Goal: Task Accomplishment & Management: Complete application form

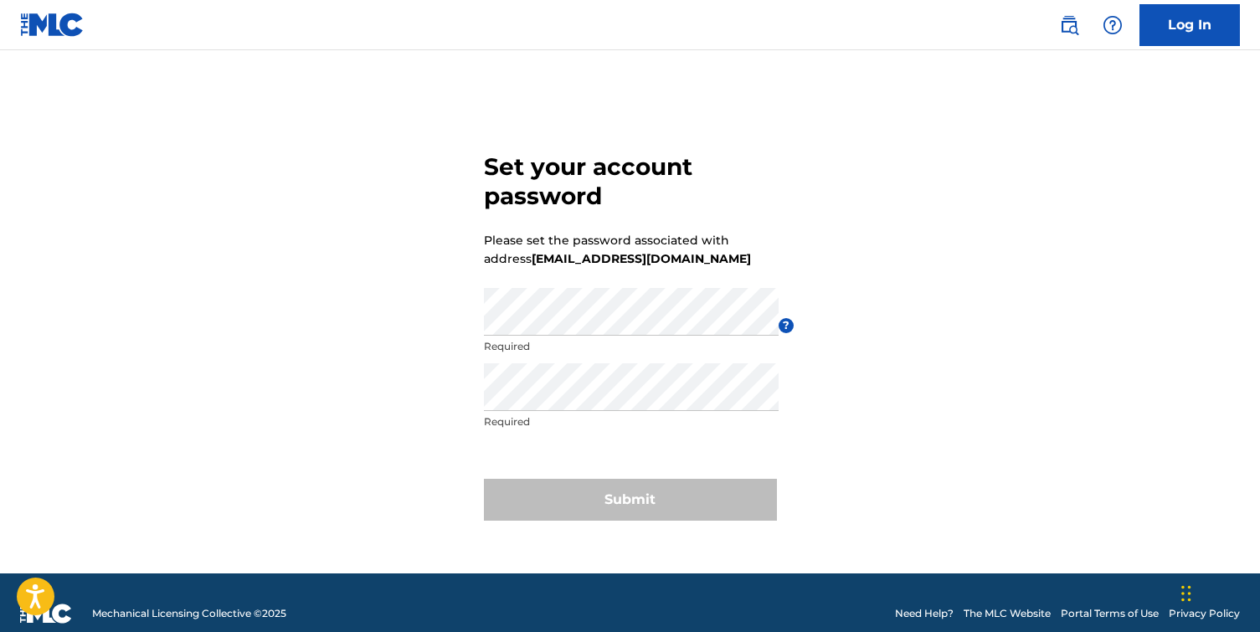
click at [1171, 33] on link "Log In" at bounding box center [1190, 25] width 100 height 42
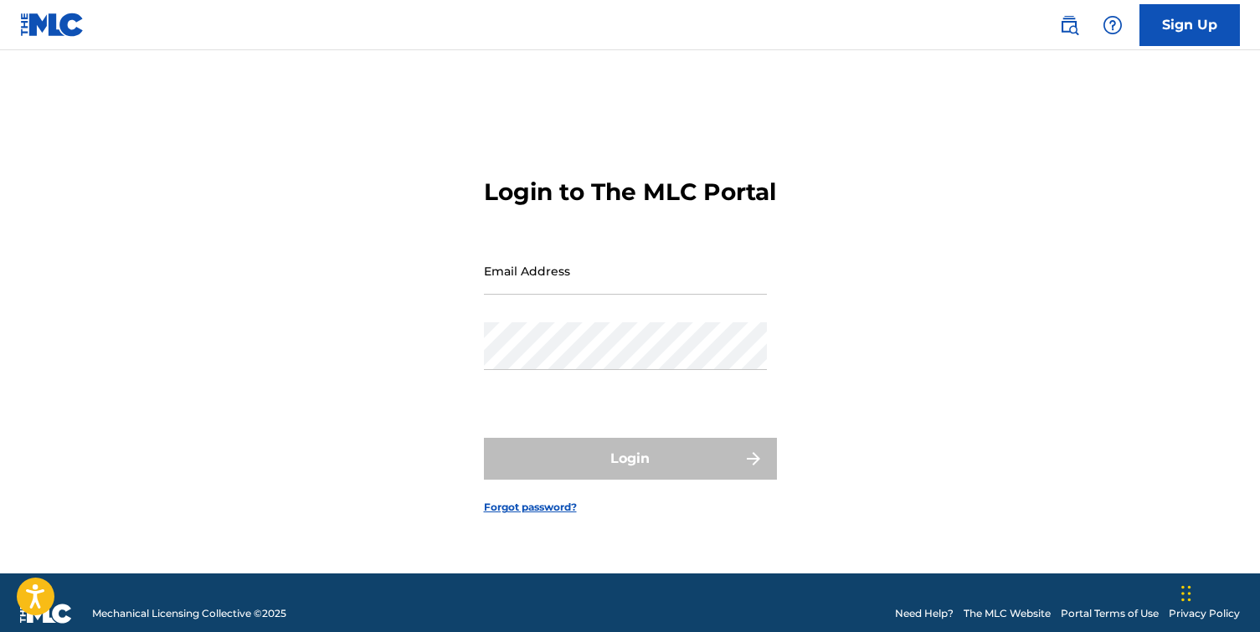
click at [1205, 37] on link "Sign Up" at bounding box center [1190, 25] width 100 height 42
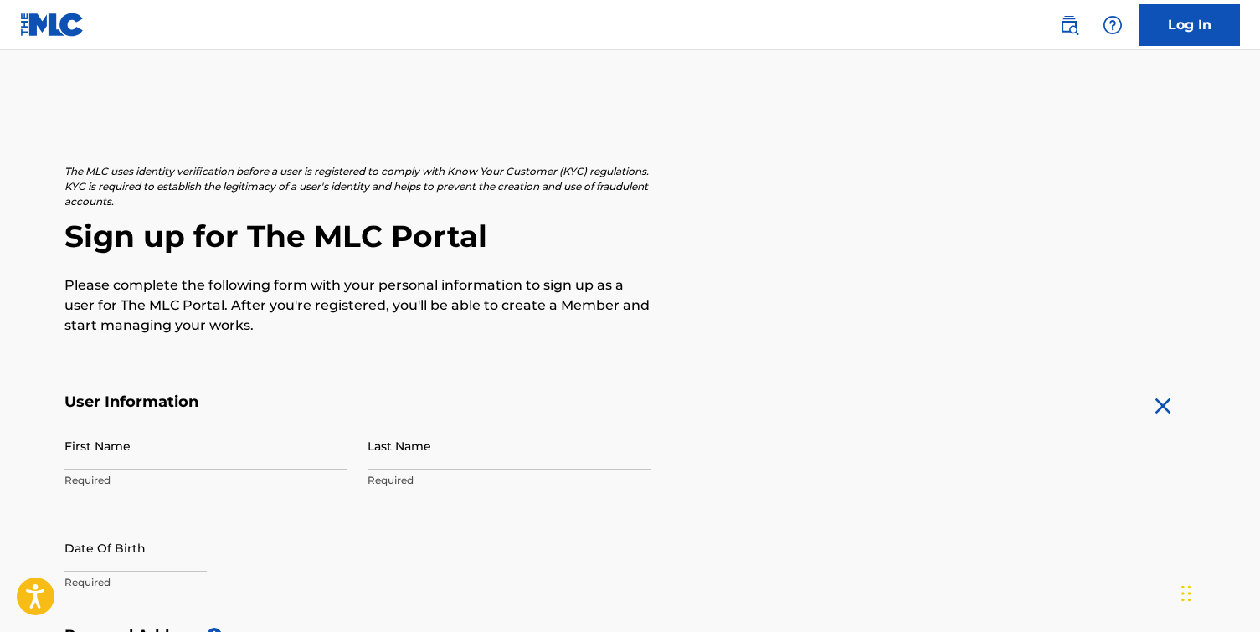
click at [206, 450] on input "First Name" at bounding box center [205, 446] width 283 height 48
click at [1165, 43] on link "Log In" at bounding box center [1190, 25] width 100 height 42
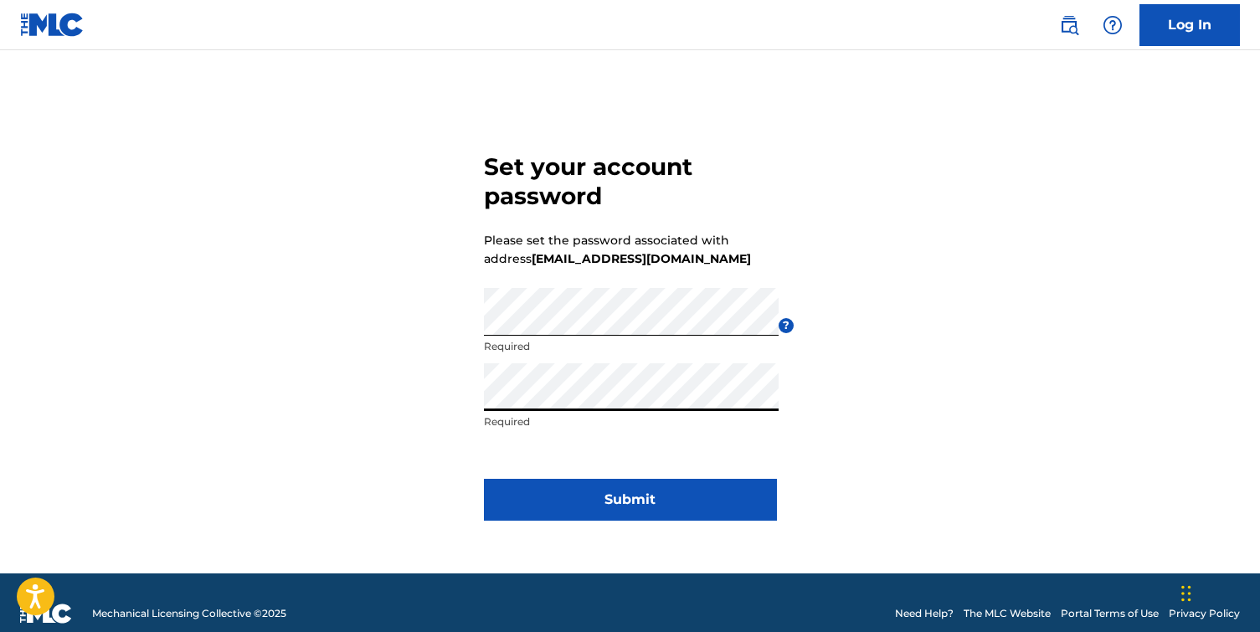
click at [589, 492] on button "Submit" at bounding box center [630, 500] width 293 height 42
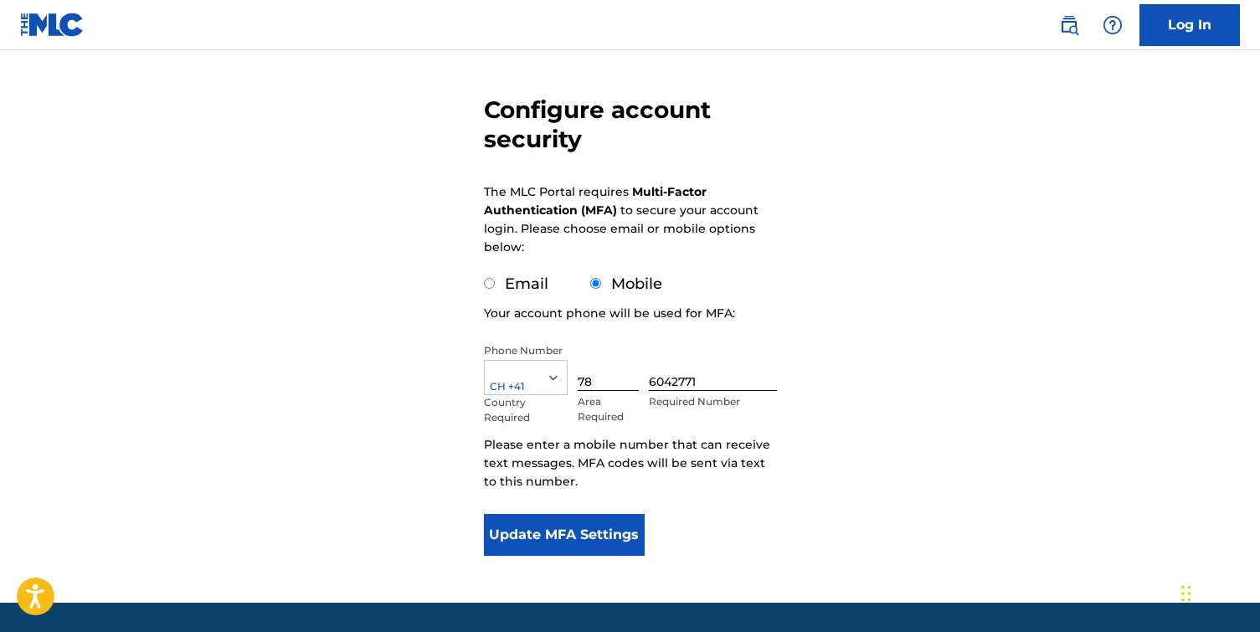
scroll to position [147, 0]
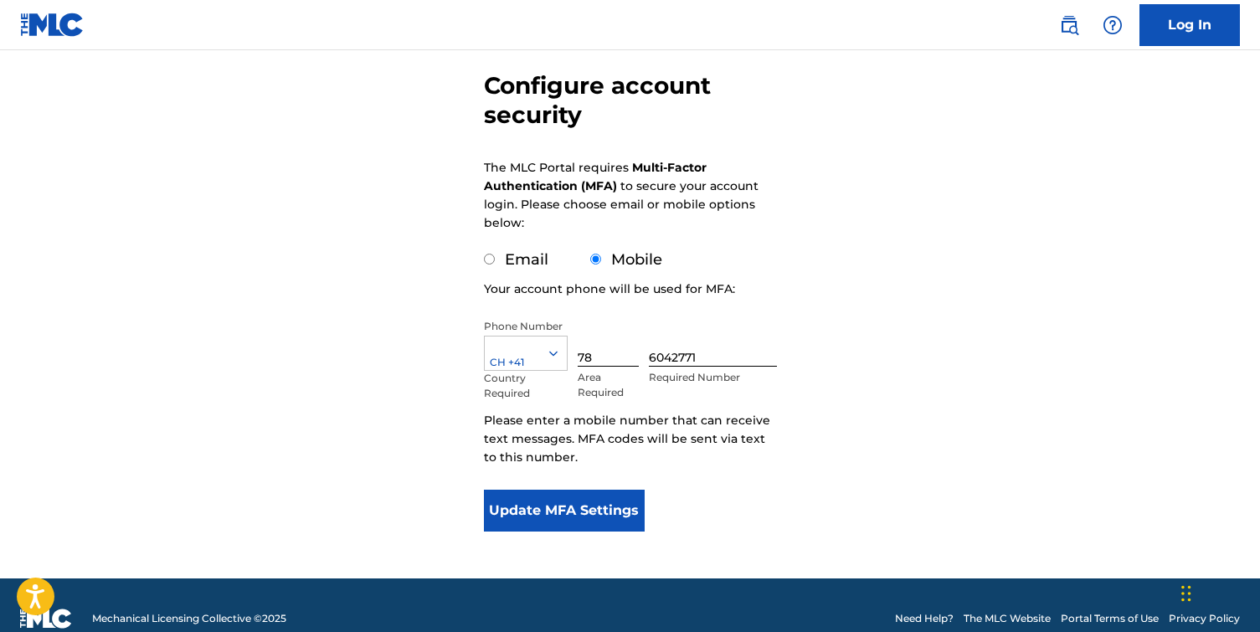
click at [547, 516] on button "Update MFA Settings" at bounding box center [565, 511] width 162 height 42
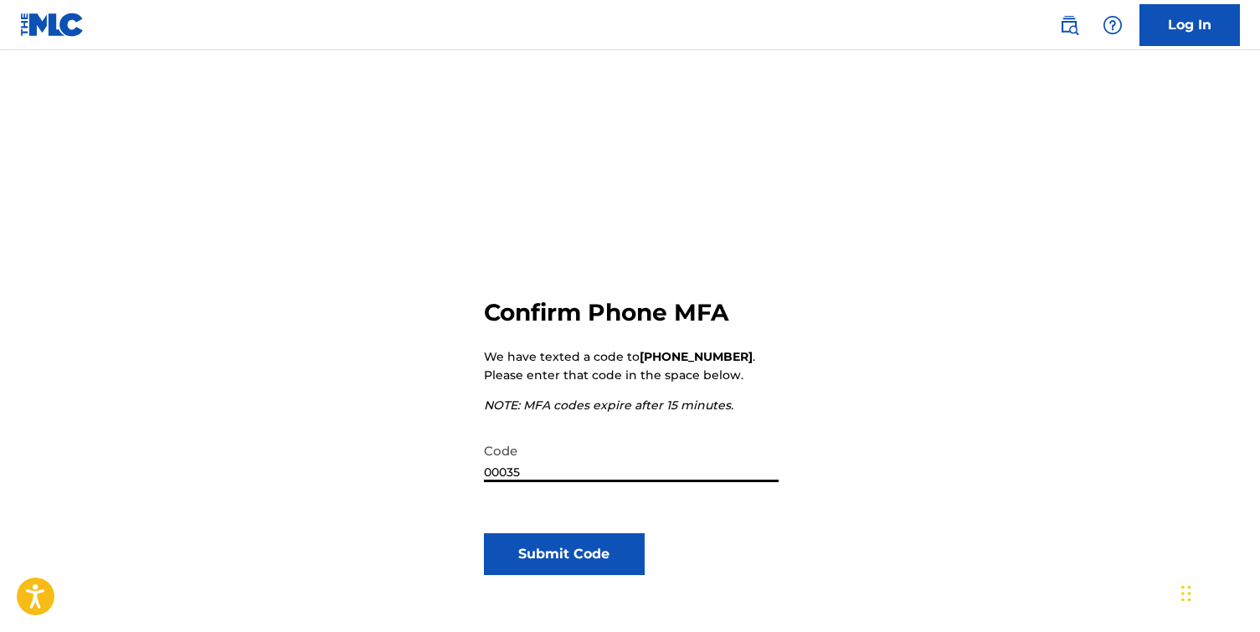
type input "000357"
click button "Submit Code" at bounding box center [565, 554] width 162 height 42
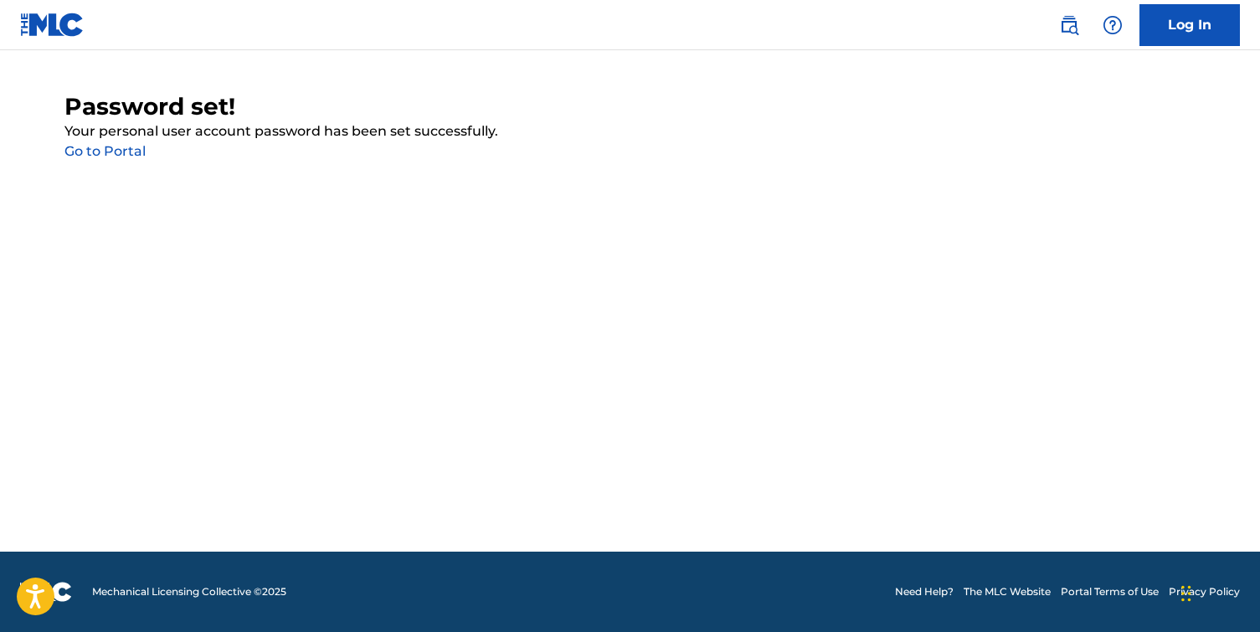
click at [100, 153] on link "Go to Portal" at bounding box center [104, 151] width 81 height 16
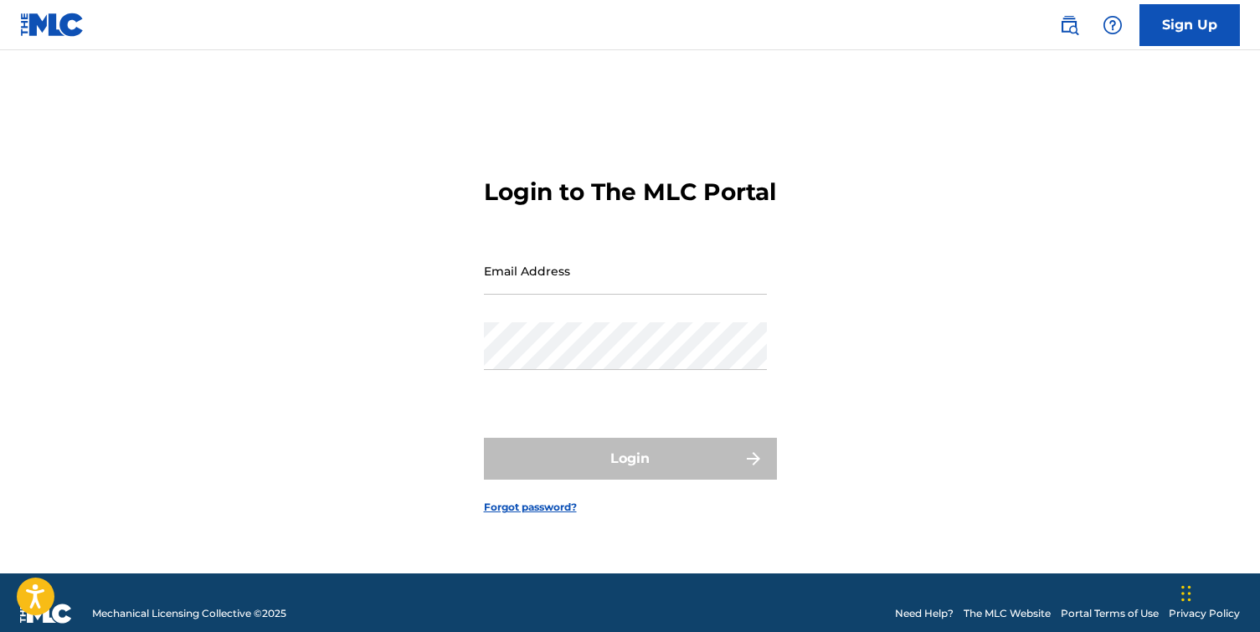
click at [571, 309] on div "Email Address" at bounding box center [625, 284] width 283 height 75
click at [603, 293] on input "Email Address" at bounding box center [625, 271] width 283 height 48
type input "[EMAIL_ADDRESS][DOMAIN_NAME]"
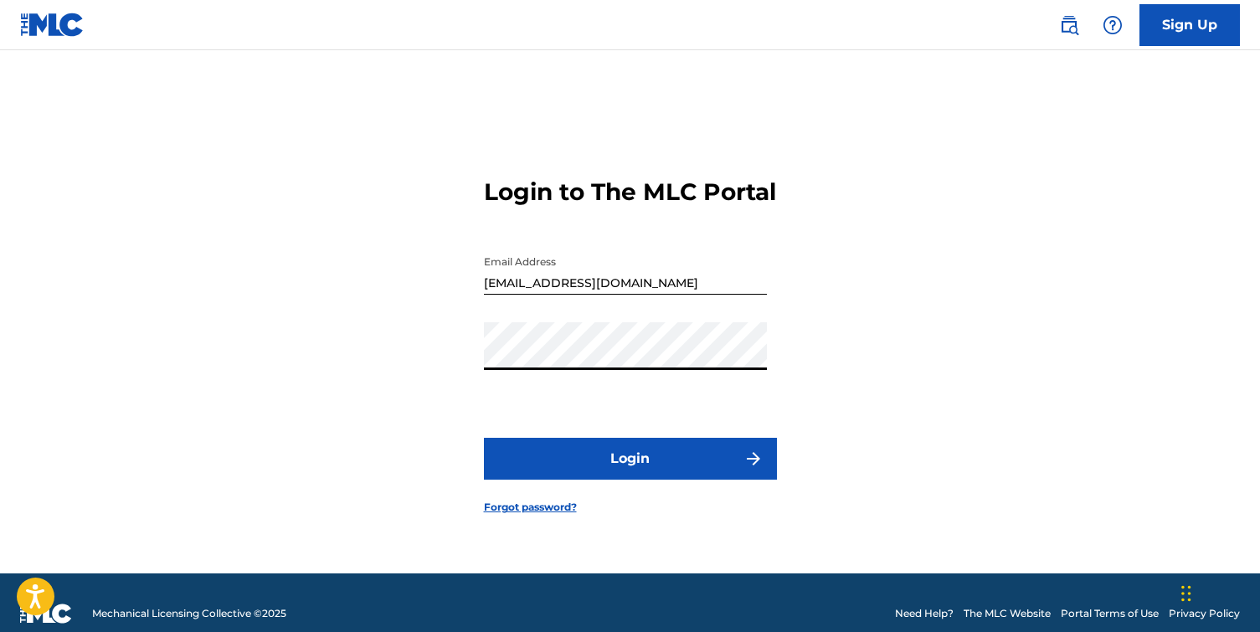
click at [631, 478] on button "Login" at bounding box center [630, 459] width 293 height 42
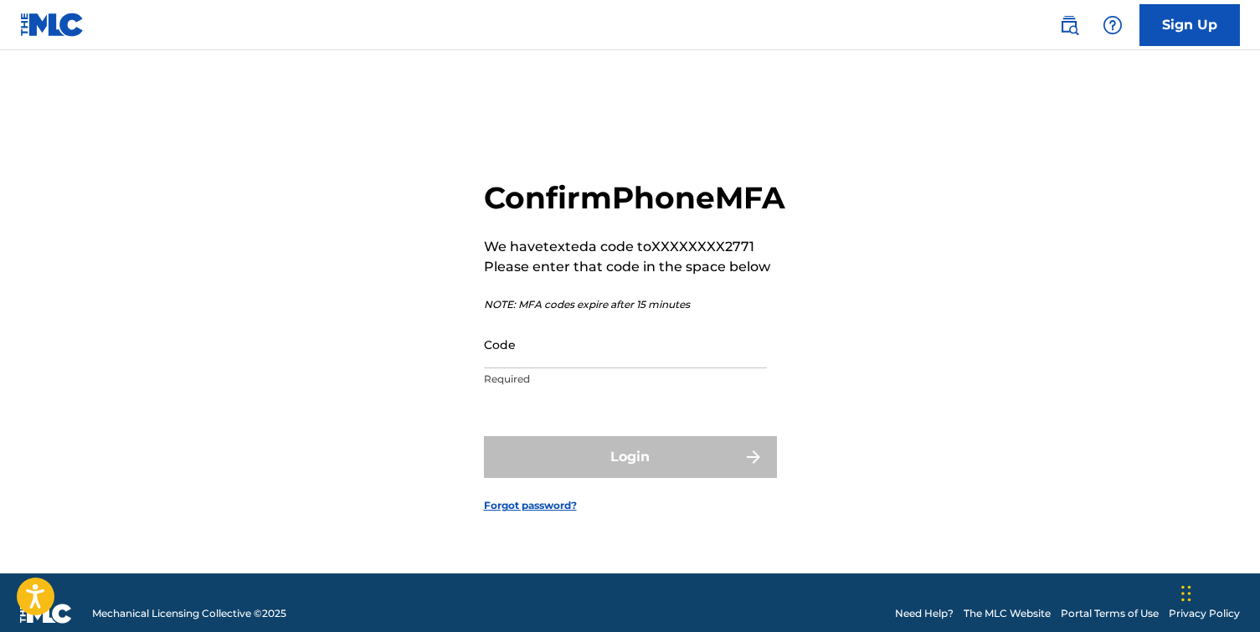
click at [555, 362] on input "Code" at bounding box center [625, 345] width 283 height 48
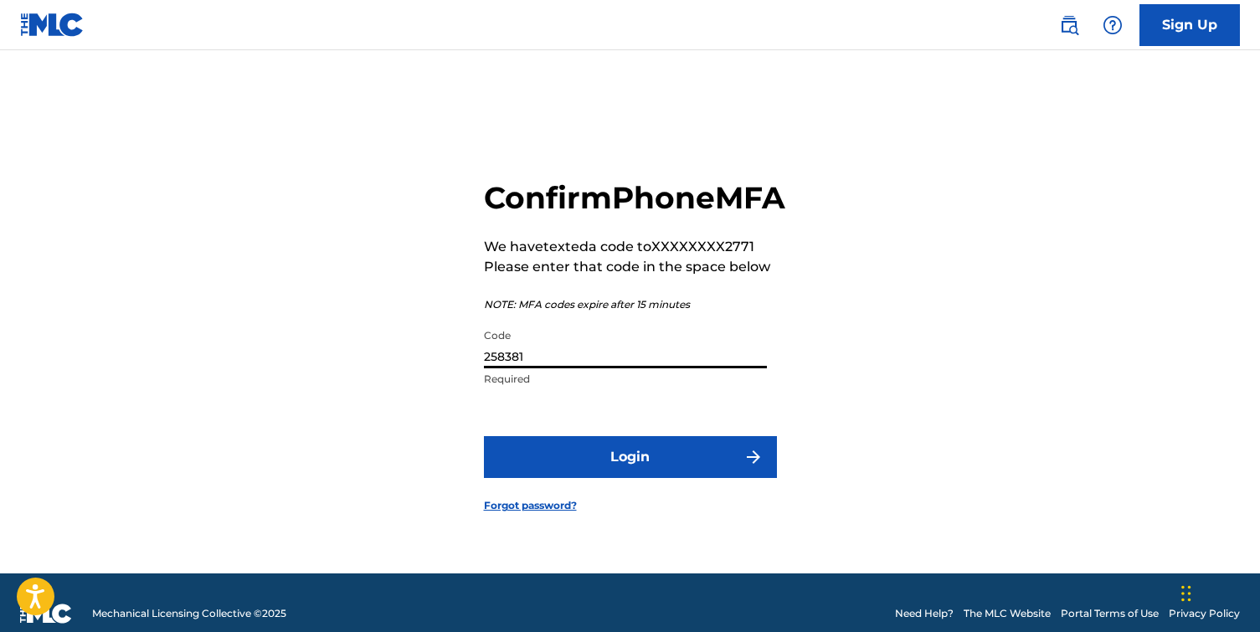
type input "258381"
click at [620, 469] on button "Login" at bounding box center [630, 457] width 293 height 42
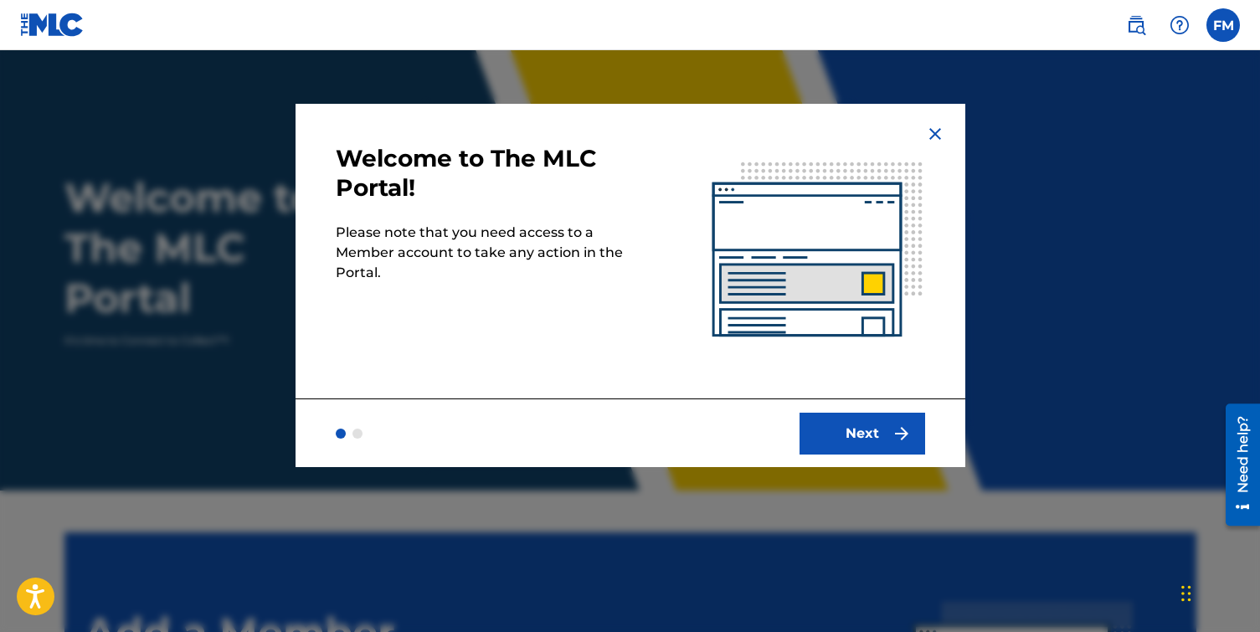
click at [874, 423] on button "Next" at bounding box center [863, 434] width 126 height 42
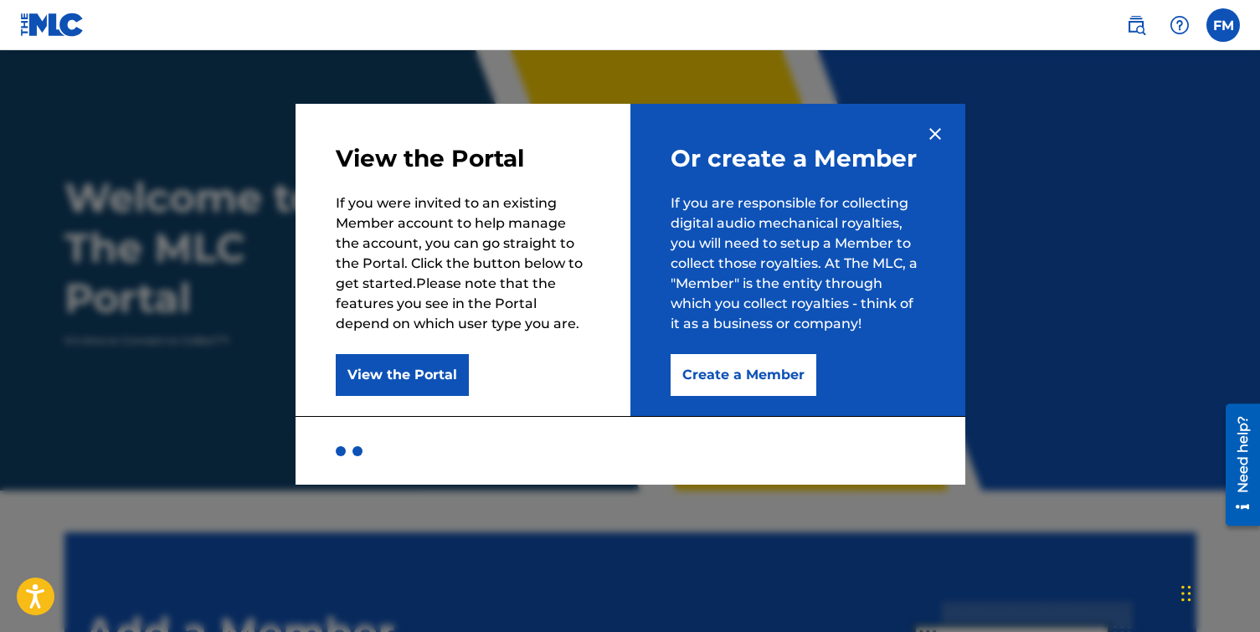
click at [713, 383] on button "Create a Member" at bounding box center [744, 375] width 146 height 42
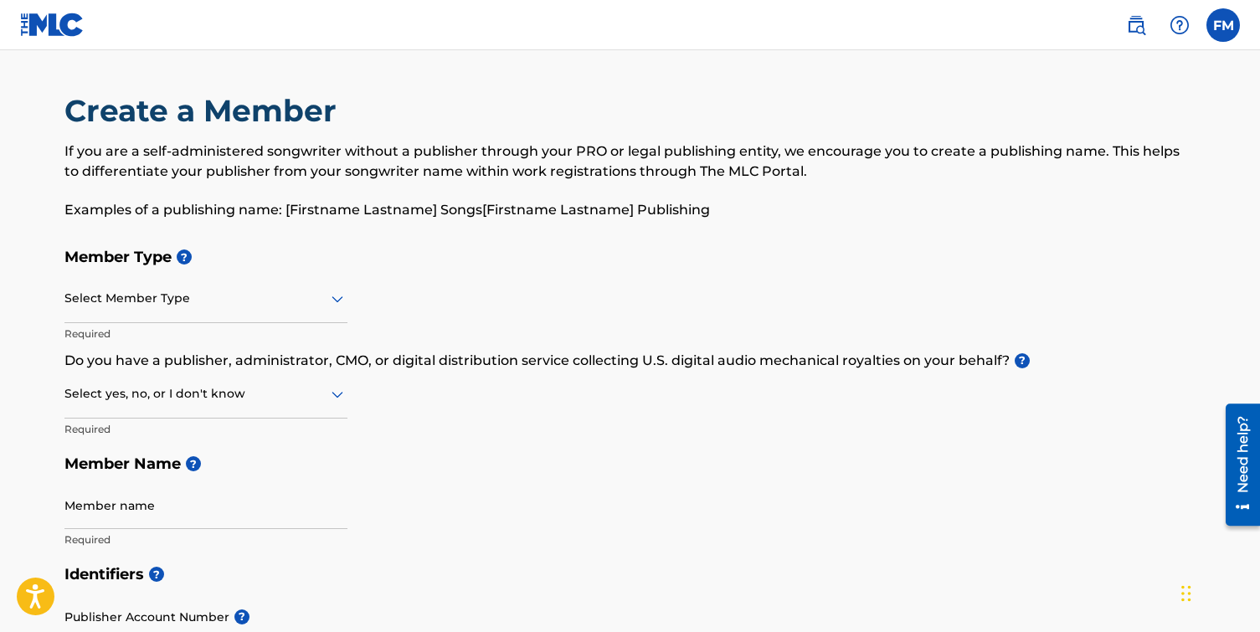
click at [192, 295] on div at bounding box center [205, 298] width 283 height 21
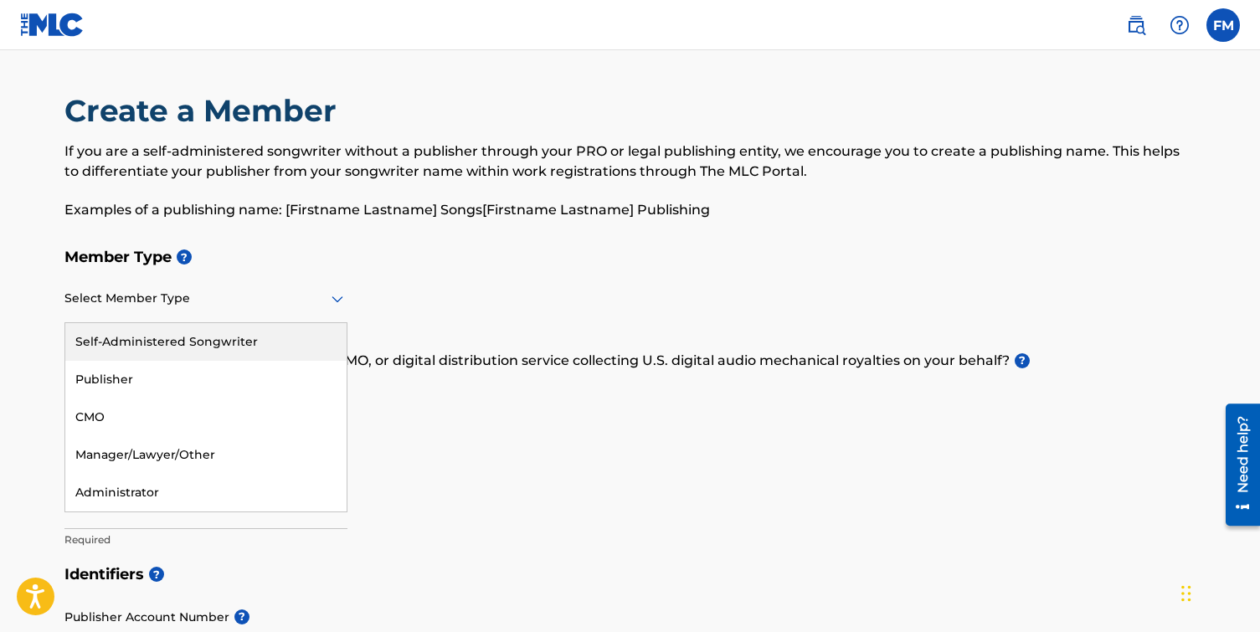
click at [267, 343] on div "Self-Administered Songwriter" at bounding box center [205, 342] width 281 height 38
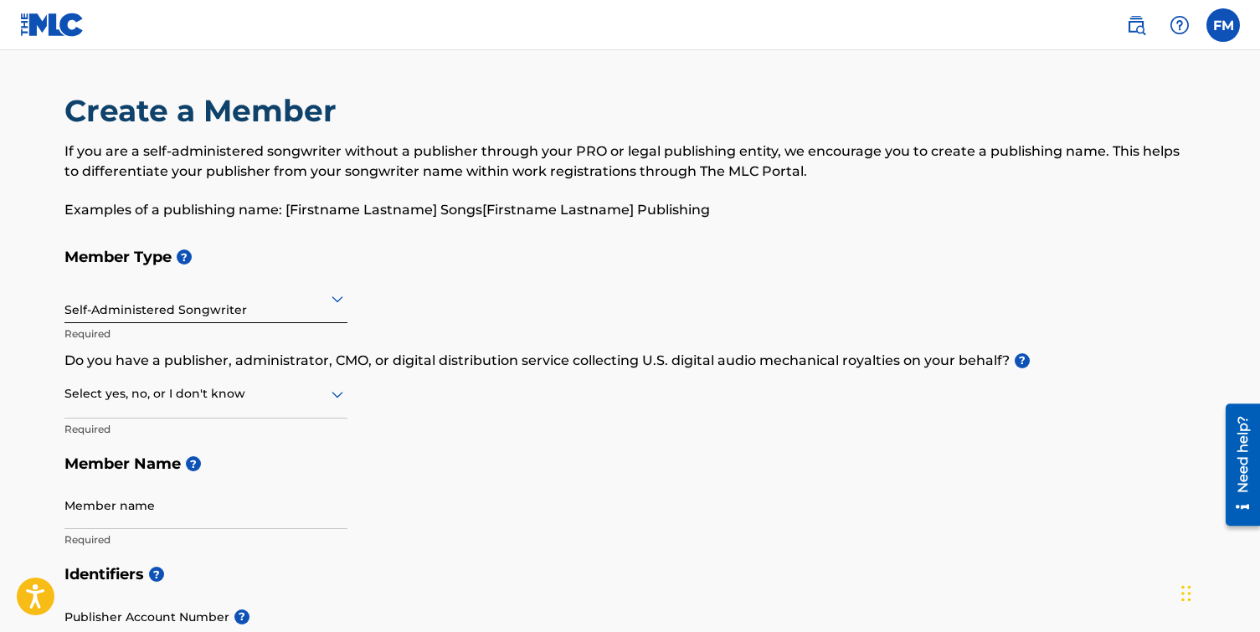
click at [261, 393] on div at bounding box center [205, 394] width 283 height 21
click at [249, 433] on div "Yes" at bounding box center [205, 438] width 281 height 38
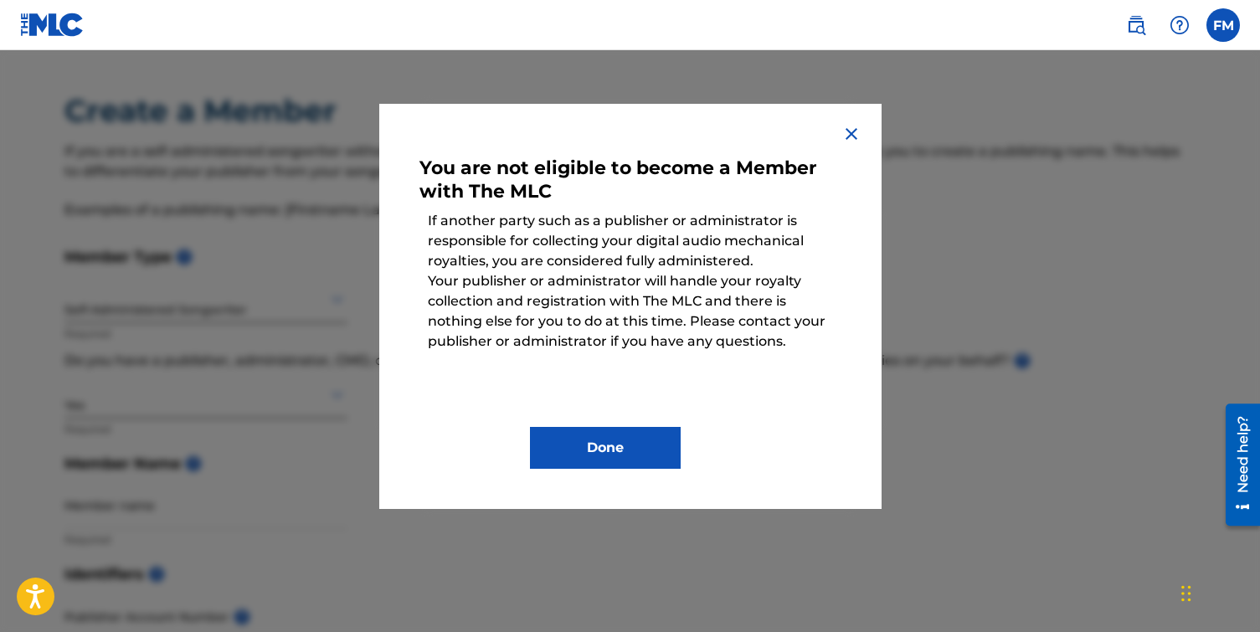
click at [852, 131] on img at bounding box center [852, 134] width 20 height 20
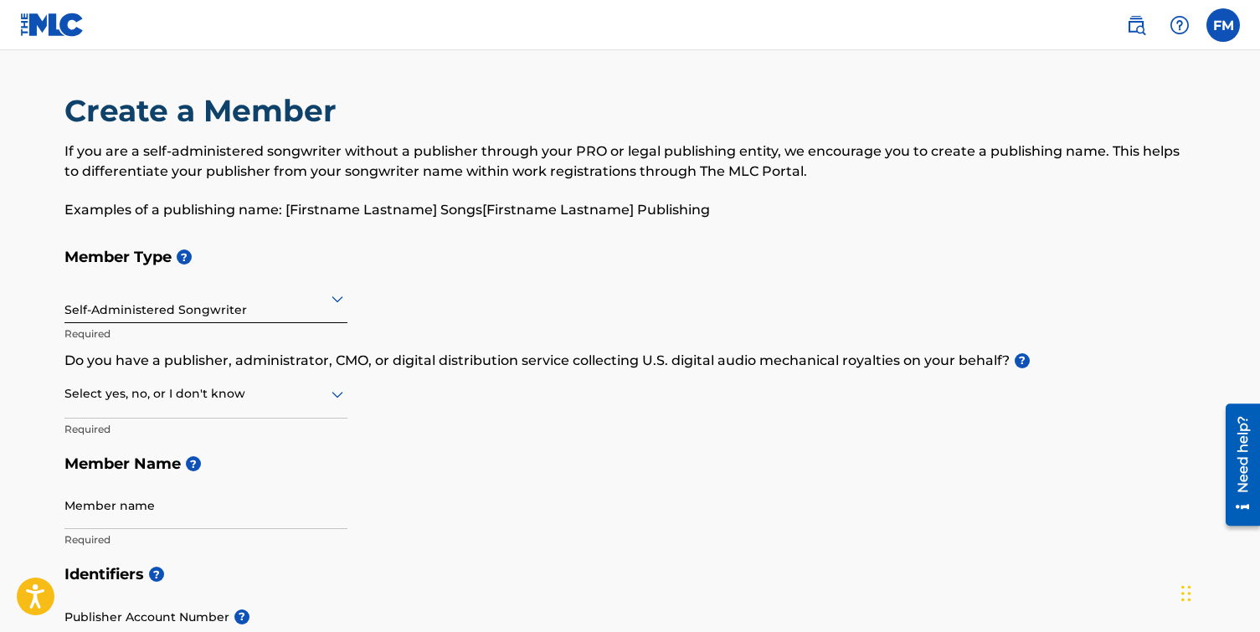
click at [296, 403] on div at bounding box center [205, 394] width 283 height 21
click at [216, 512] on div "I don't know" at bounding box center [205, 513] width 281 height 38
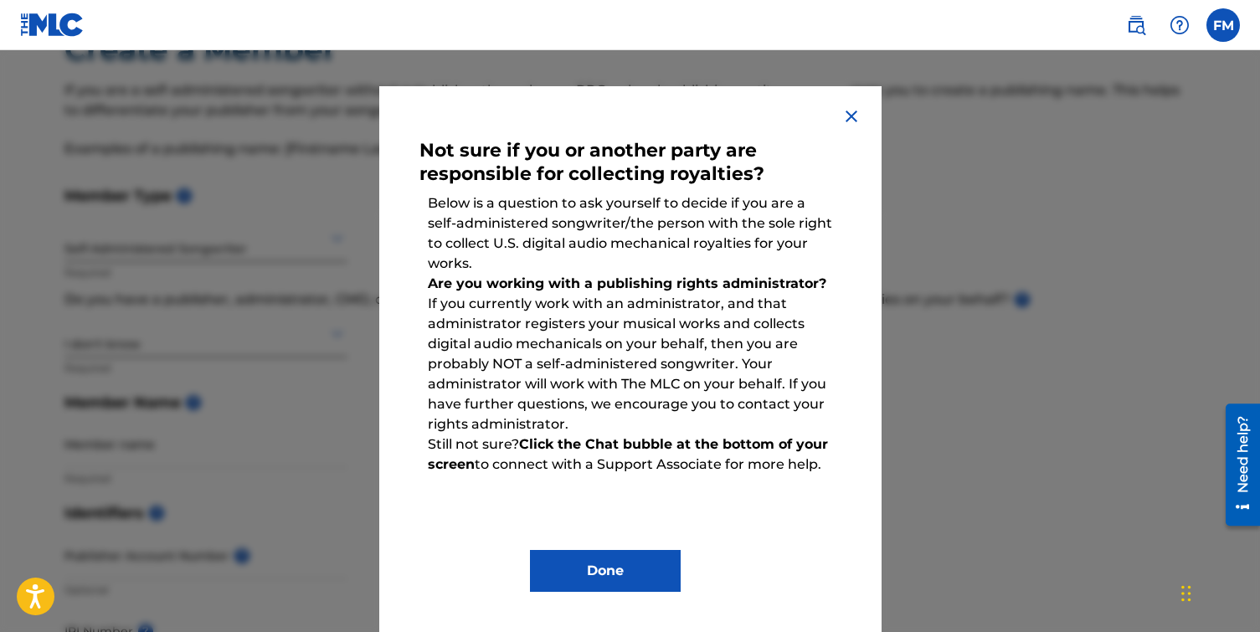
scroll to position [73, 0]
